Goal: Task Accomplishment & Management: Use online tool/utility

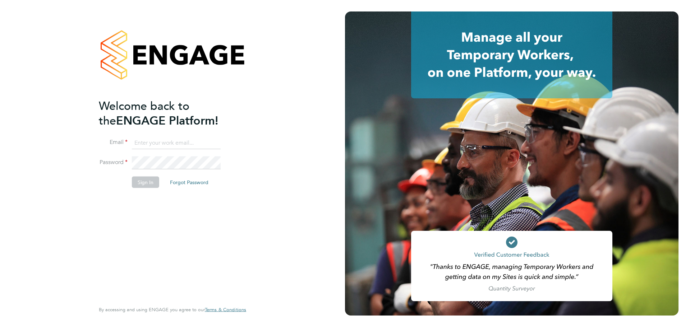
type input "[PERSON_NAME][EMAIL_ADDRESS][PERSON_NAME][PERSON_NAME][DOMAIN_NAME]"
click at [156, 174] on li "Password" at bounding box center [169, 167] width 140 height 20
click at [150, 183] on button "Sign In" at bounding box center [145, 183] width 27 height 12
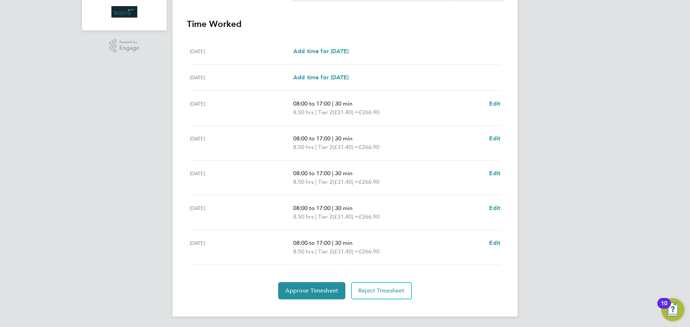
scroll to position [198, 0]
click at [305, 289] on span "Approve Timesheet" at bounding box center [311, 290] width 53 height 7
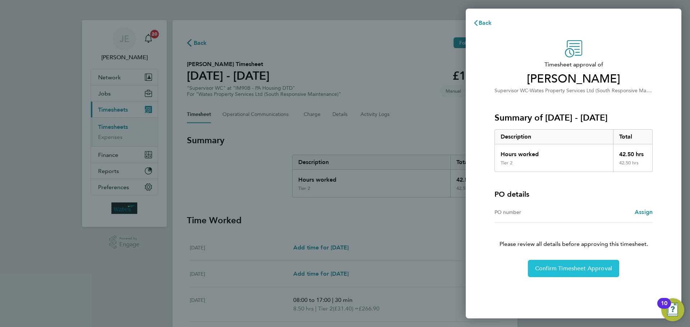
click at [584, 275] on button "Confirm Timesheet Approval" at bounding box center [573, 268] width 91 height 17
